Goal: Information Seeking & Learning: Learn about a topic

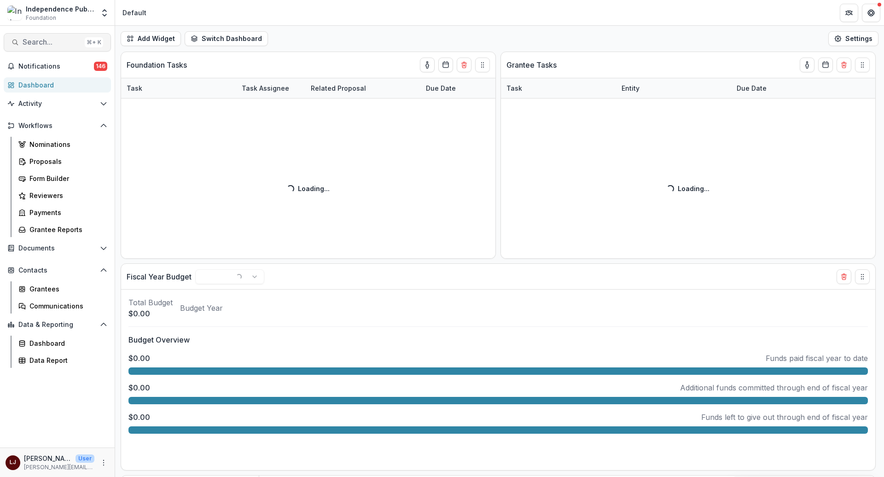
click at [36, 47] on button "Search... ⌘ + K" at bounding box center [57, 42] width 107 height 18
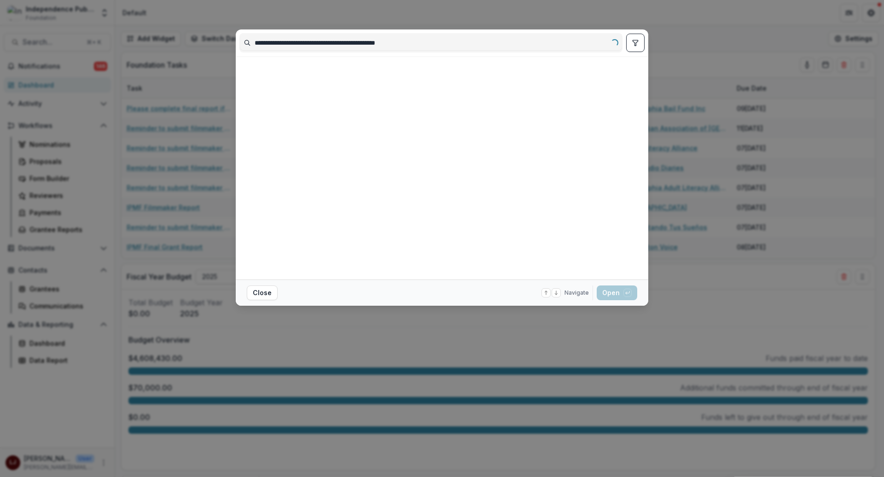
click at [307, 39] on input "**********" at bounding box center [431, 42] width 382 height 15
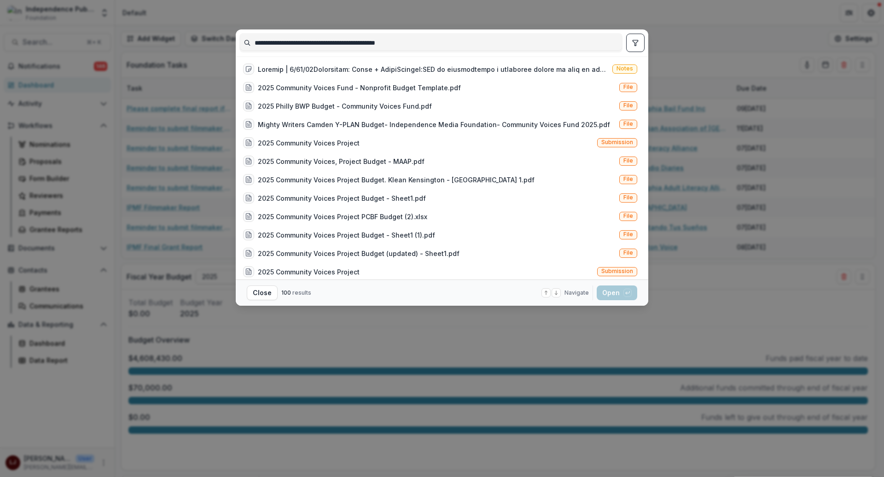
click at [307, 39] on input "**********" at bounding box center [431, 42] width 382 height 15
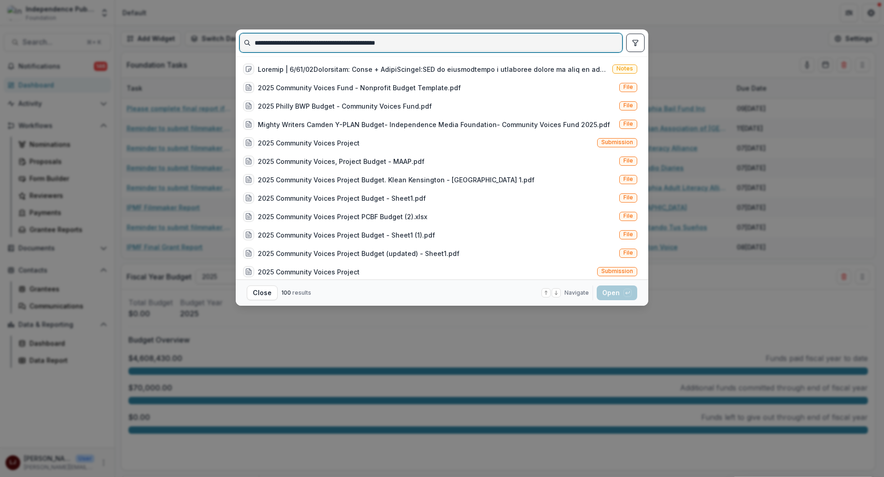
paste input
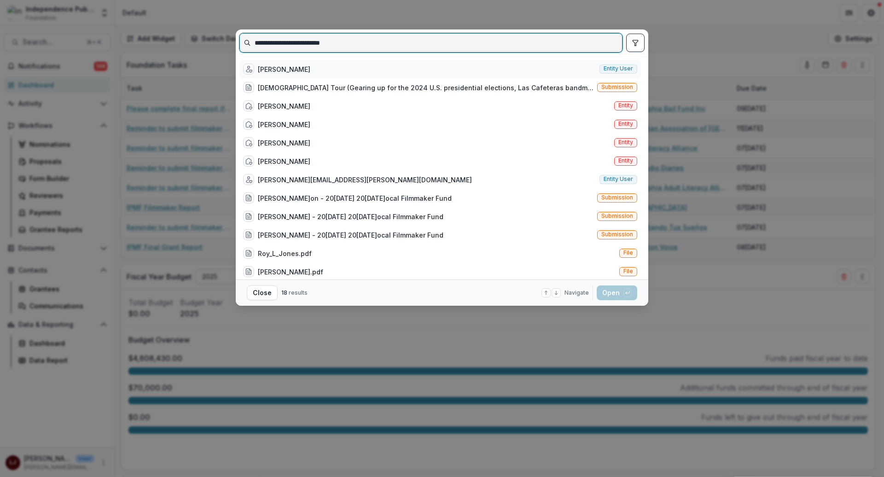
type input "**********"
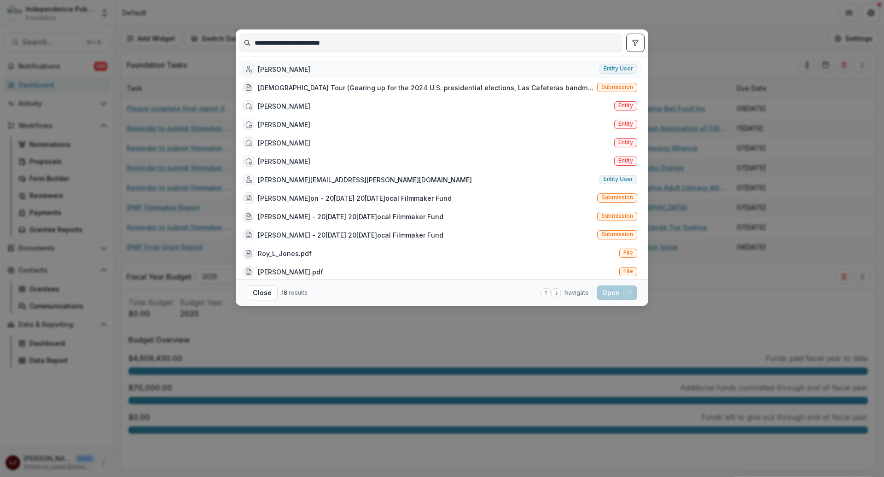
click at [374, 65] on div "[PERSON_NAME] Entity user" at bounding box center [439, 69] width 401 height 18
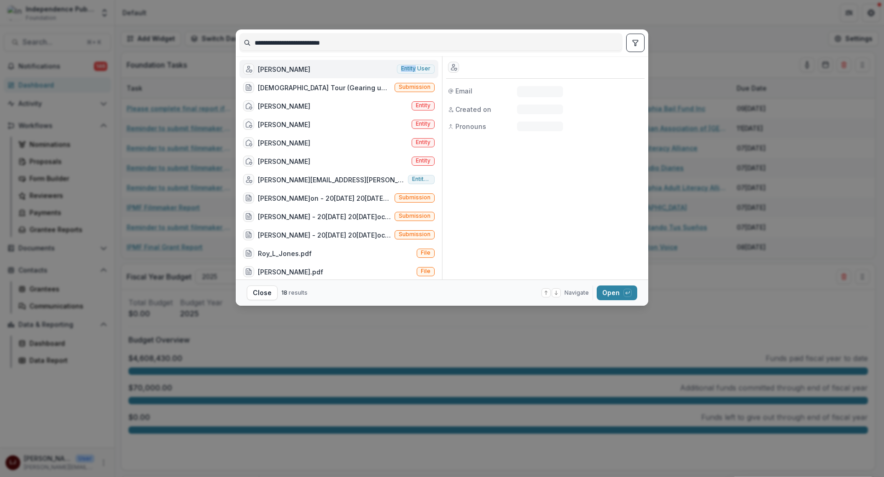
click at [374, 65] on div "[PERSON_NAME] Entity user" at bounding box center [338, 69] width 199 height 18
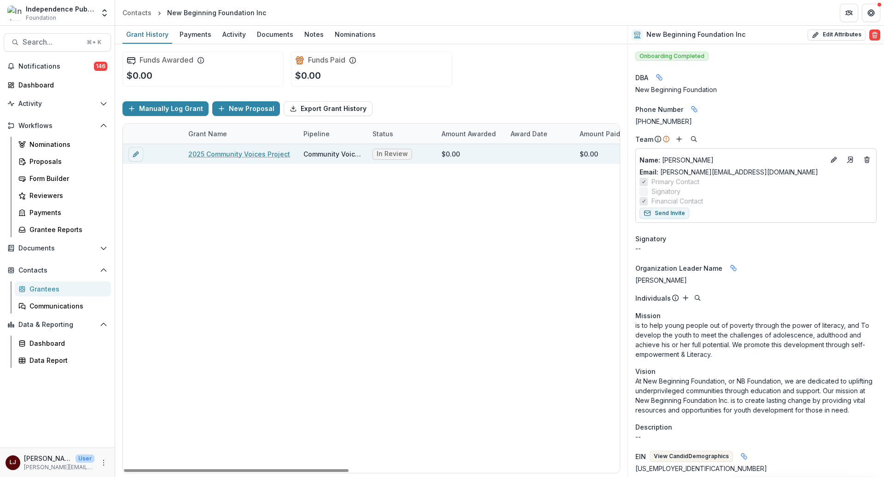
click at [245, 147] on div "2025 Community Voices Project" at bounding box center [240, 154] width 104 height 20
click at [245, 150] on link "2025 Community Voices Project" at bounding box center [239, 154] width 102 height 10
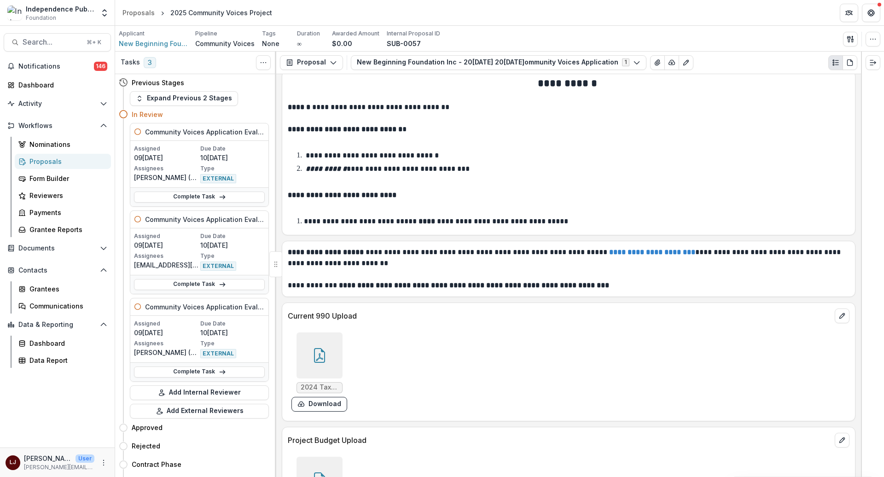
scroll to position [4980, 0]
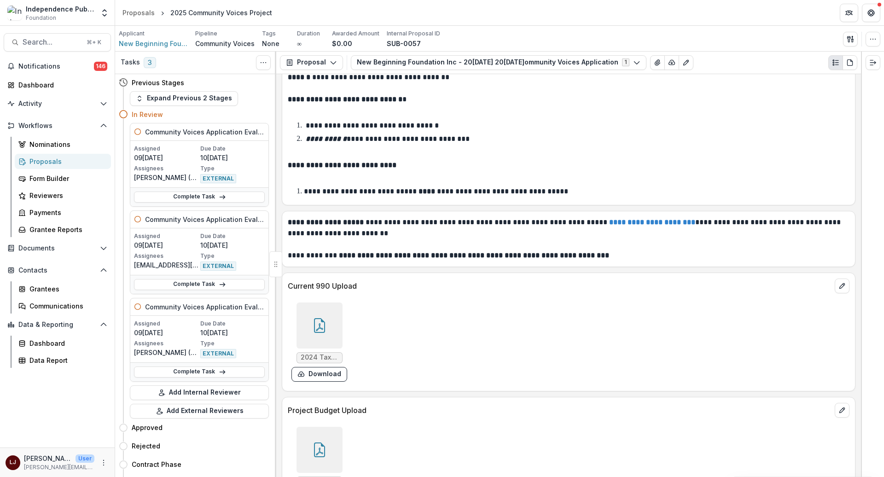
click at [322, 442] on icon at bounding box center [319, 449] width 15 height 15
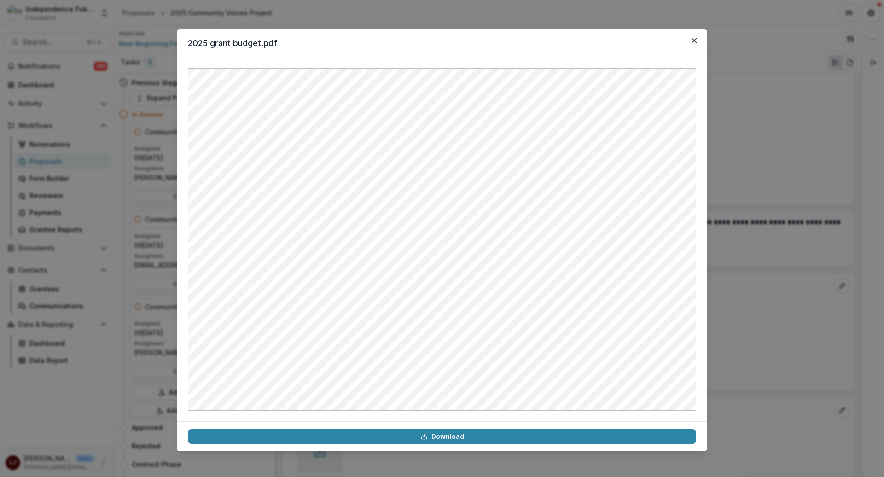
click at [769, 224] on div "2025 grant budget.pdf Download" at bounding box center [442, 238] width 884 height 477
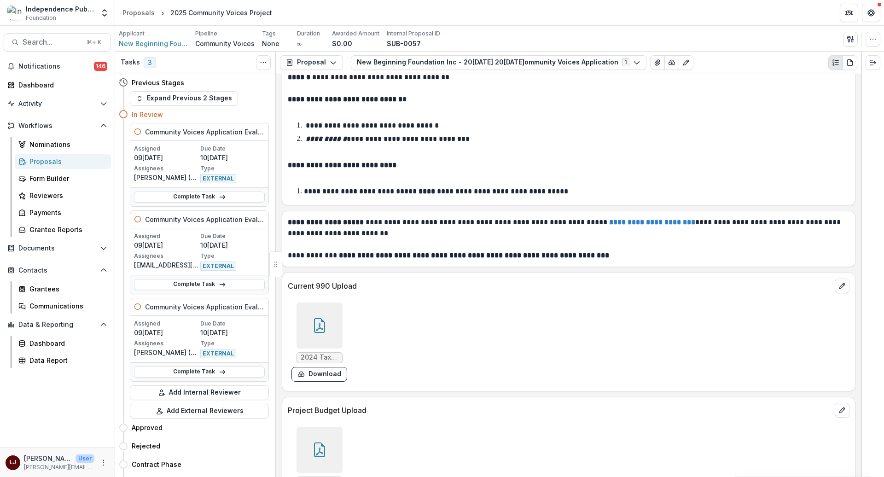
click at [314, 302] on div at bounding box center [319, 325] width 46 height 46
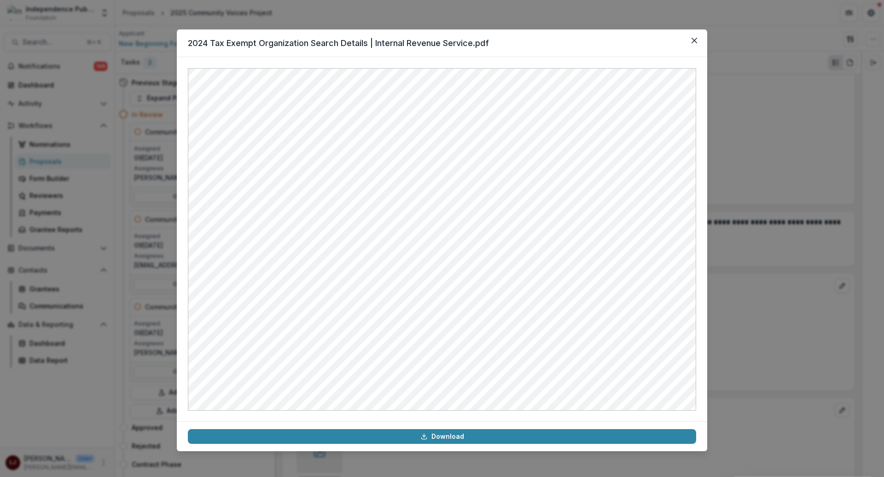
click at [775, 240] on div "2024 Tax Exempt Organization Search Details | Internal Revenue Service.pdf Down…" at bounding box center [442, 238] width 884 height 477
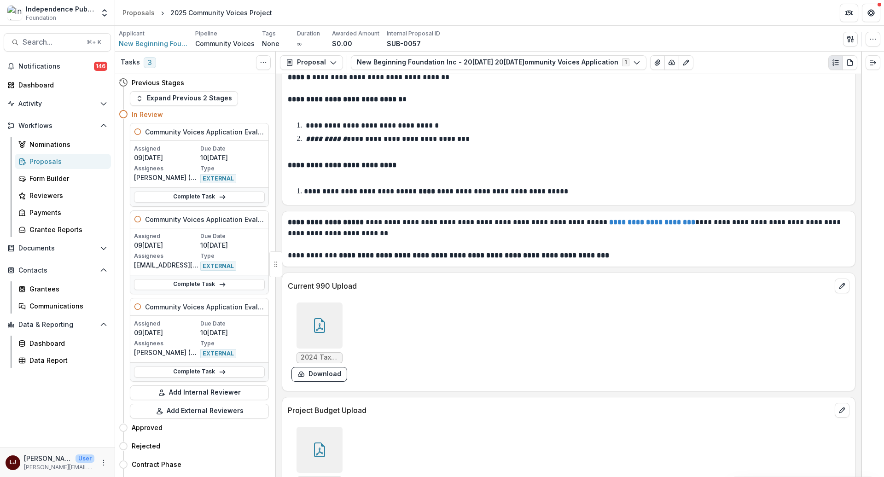
click at [301, 302] on div at bounding box center [319, 325] width 46 height 46
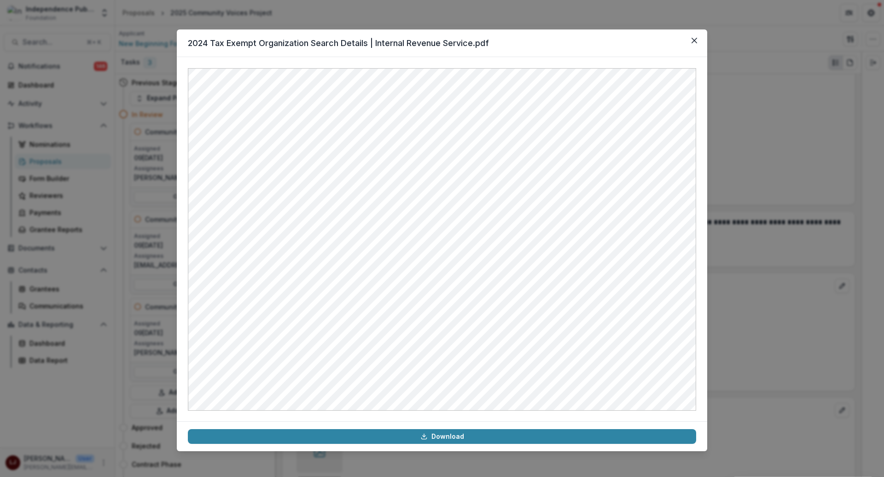
click at [841, 104] on div "2024 Tax Exempt Organization Search Details | Internal Revenue Service.pdf Down…" at bounding box center [442, 238] width 884 height 477
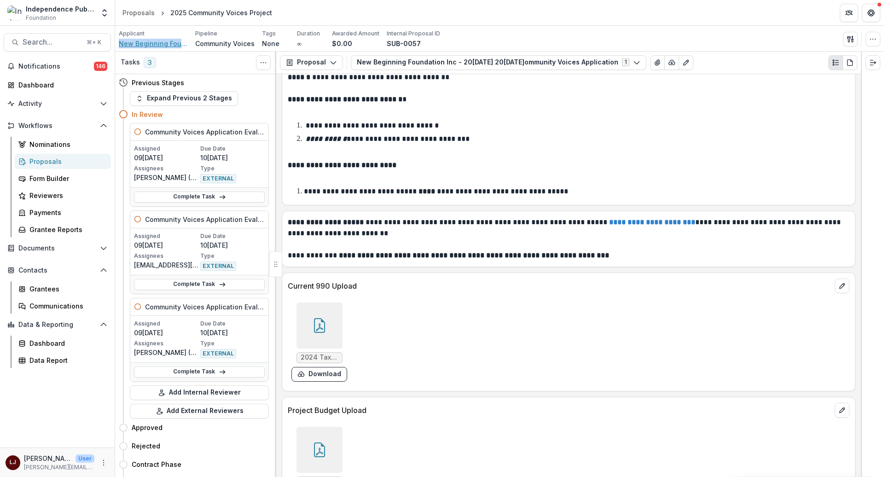
copy span "New Beginning Foundation Inc"
click at [322, 367] on button "Download" at bounding box center [319, 374] width 56 height 15
click at [40, 38] on span "Search..." at bounding box center [52, 42] width 58 height 9
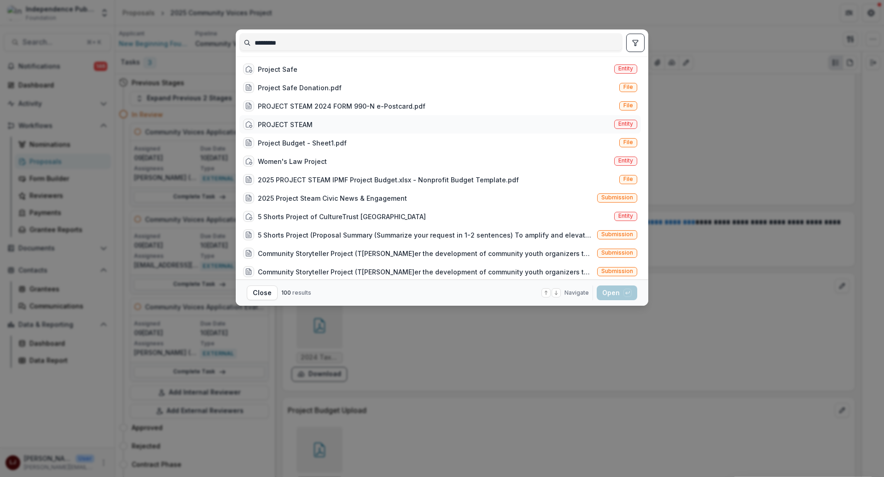
type input "*********"
click at [304, 124] on div "PROJECT STEAM" at bounding box center [285, 125] width 55 height 10
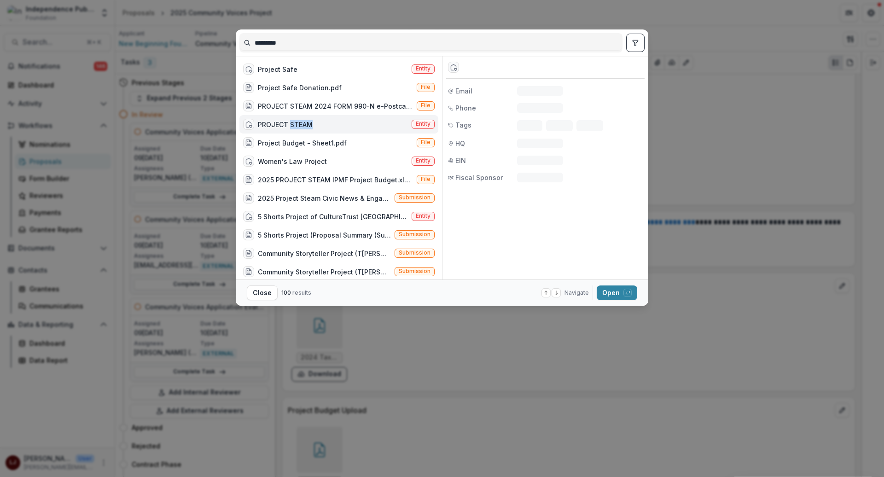
click at [304, 124] on div "PROJECT STEAM" at bounding box center [285, 125] width 55 height 10
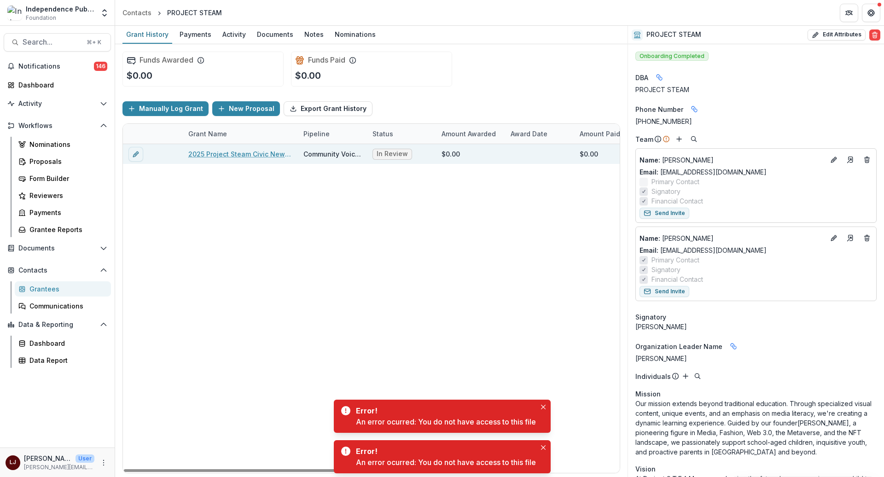
click at [225, 157] on link "2025 Project Steam Civic News & Engagement" at bounding box center [240, 154] width 104 height 10
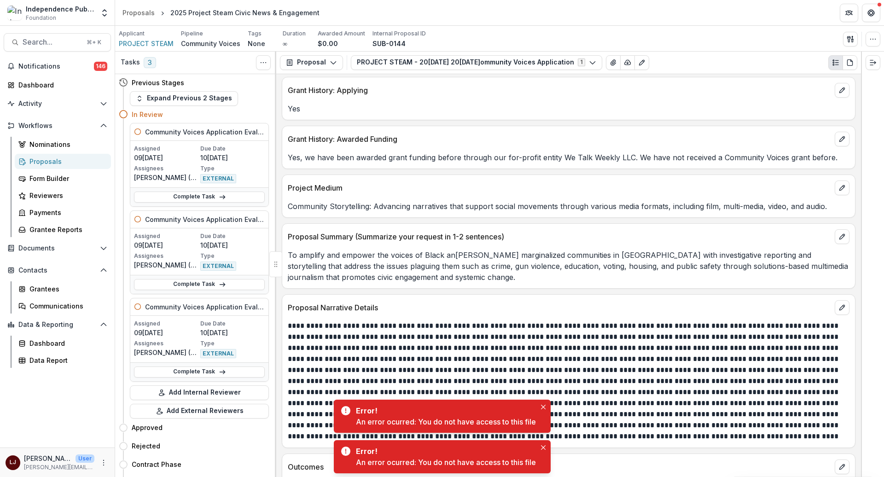
scroll to position [4980, 0]
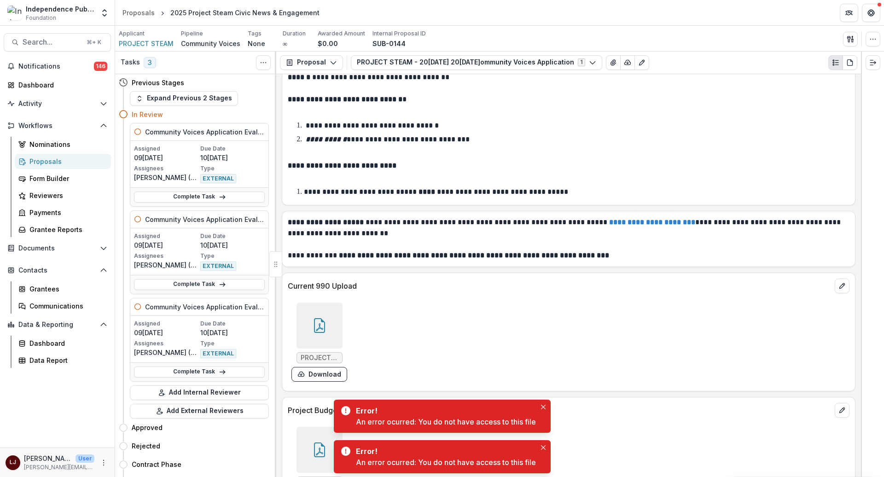
click at [298, 427] on div at bounding box center [319, 450] width 46 height 46
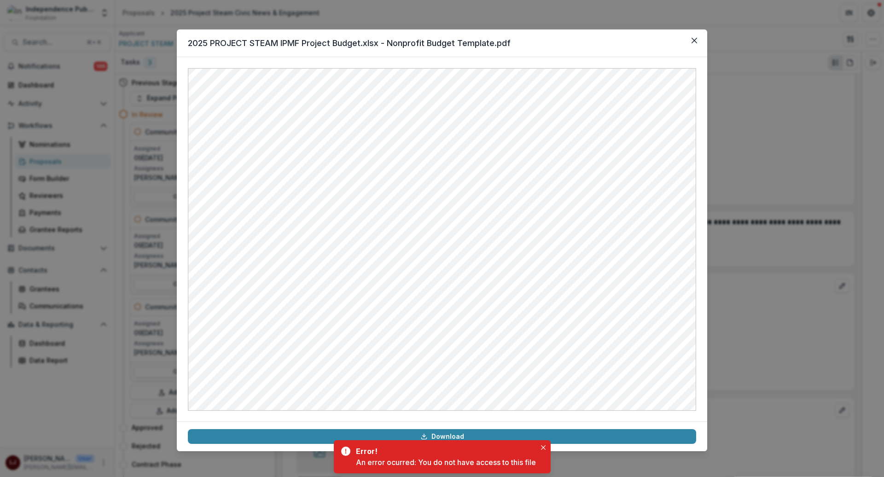
click at [763, 81] on div "2025 PROJECT STEAM IPMF Project Budget.xlsx - Nonprofit Budget Template.pdf Dow…" at bounding box center [442, 238] width 884 height 477
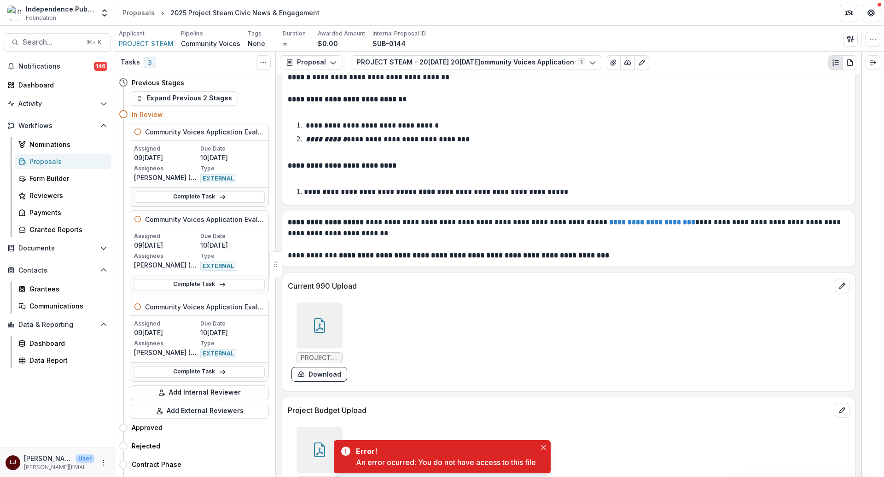
click at [302, 302] on div at bounding box center [319, 325] width 46 height 46
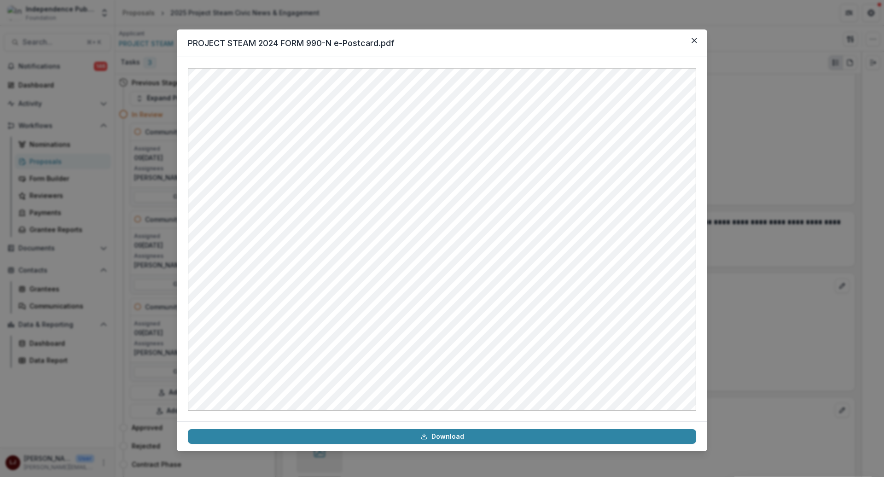
click at [768, 202] on div "PROJECT STEAM 2024 FORM 990-N e-Postcard.pdf Download" at bounding box center [442, 238] width 884 height 477
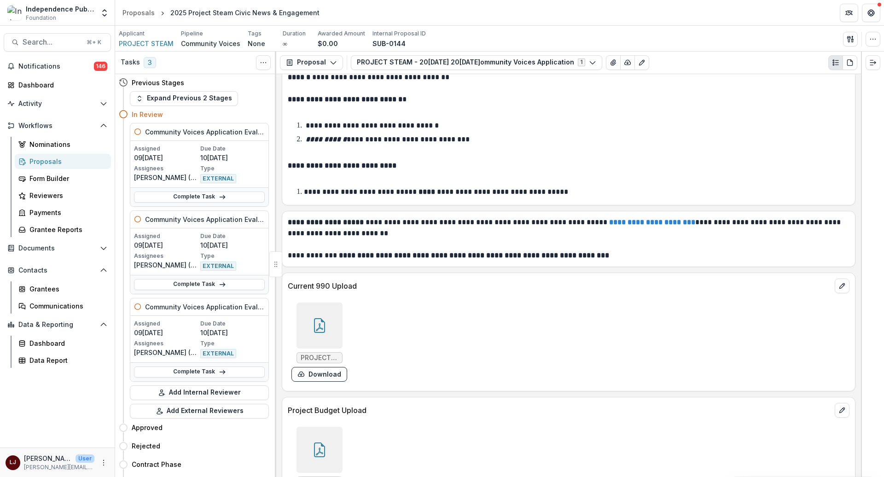
click at [324, 318] on icon at bounding box center [319, 325] width 15 height 15
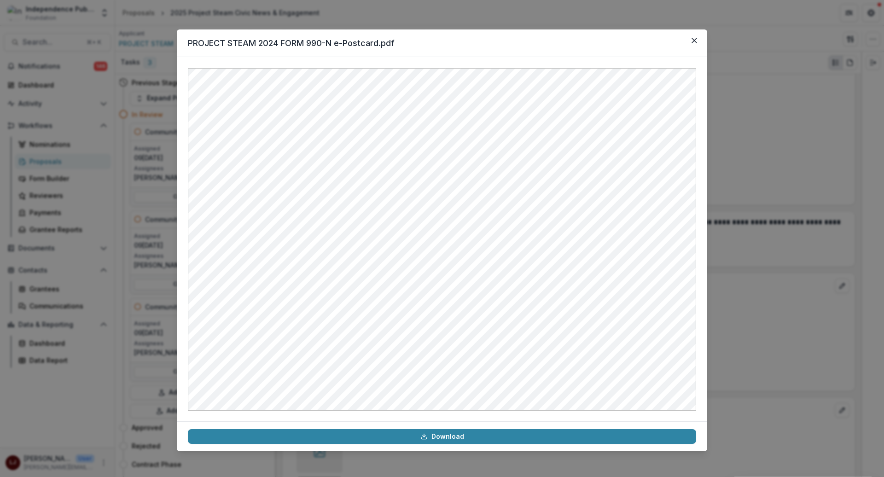
click at [686, 40] on header "PROJECT STEAM 2024 FORM 990-N e-Postcard.pdf" at bounding box center [442, 43] width 530 height 28
click at [692, 39] on icon "Close" at bounding box center [694, 41] width 6 height 6
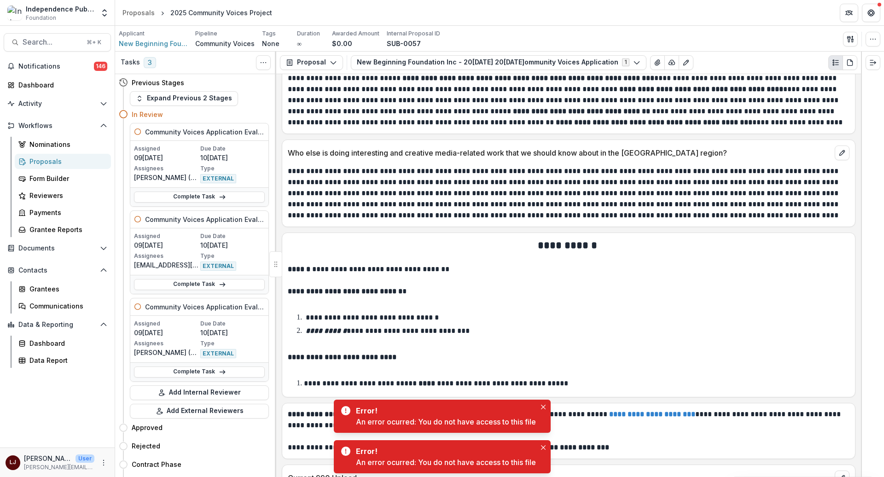
scroll to position [4980, 0]
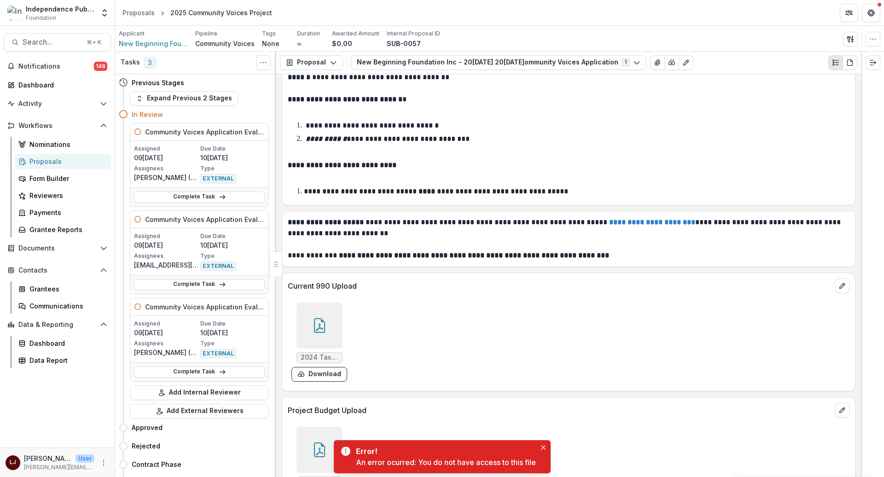
click at [314, 318] on icon at bounding box center [319, 325] width 15 height 15
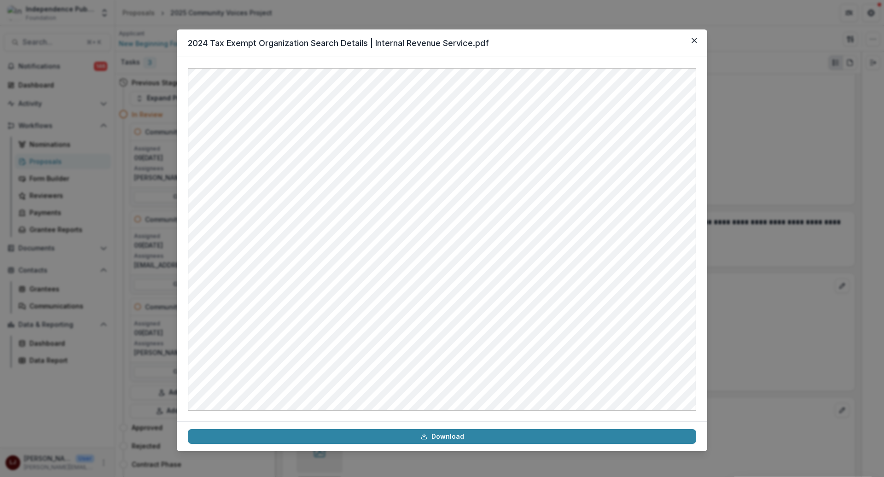
click at [773, 69] on div "2024 Tax Exempt Organization Search Details | Internal Revenue Service.pdf Down…" at bounding box center [442, 238] width 884 height 477
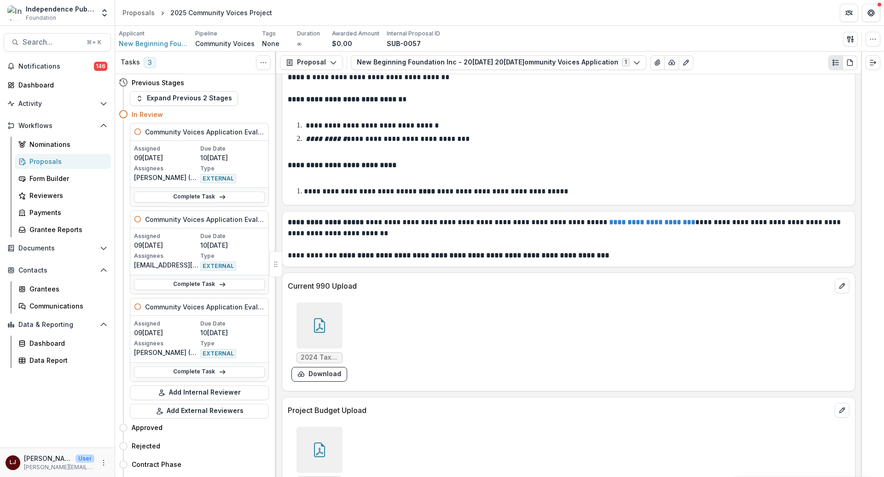
click at [314, 302] on div at bounding box center [319, 325] width 46 height 46
